Goal: Browse casually

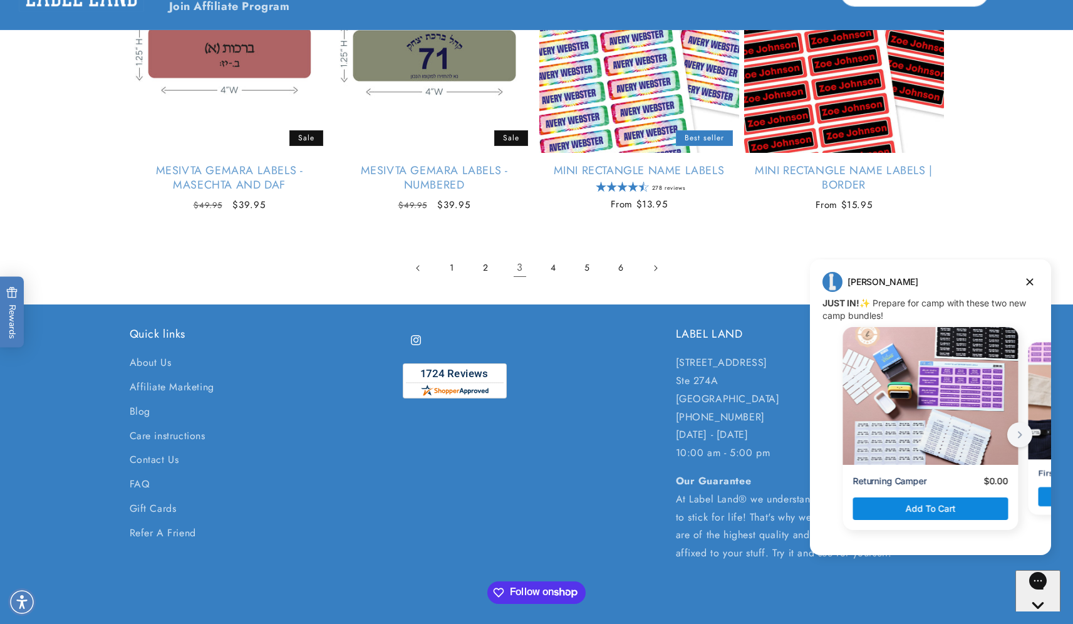
scroll to position [2634, 0]
